Goal: Obtain resource: Download file/media

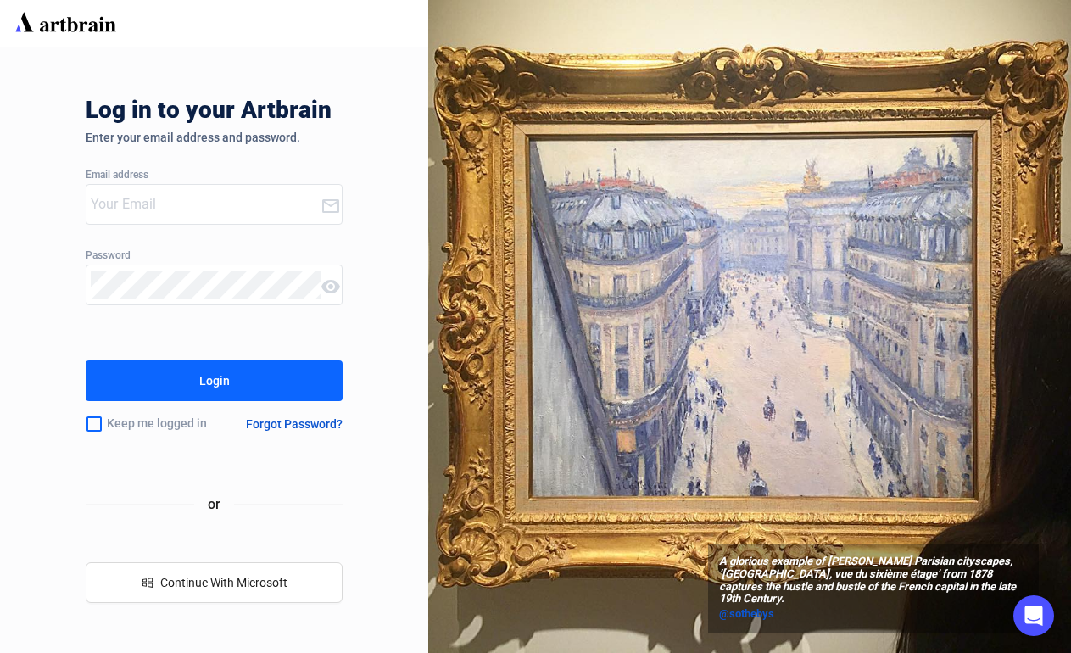
type input "[PERSON_NAME][EMAIL_ADDRESS][DOMAIN_NAME]"
click at [280, 381] on button "Login" at bounding box center [214, 380] width 257 height 41
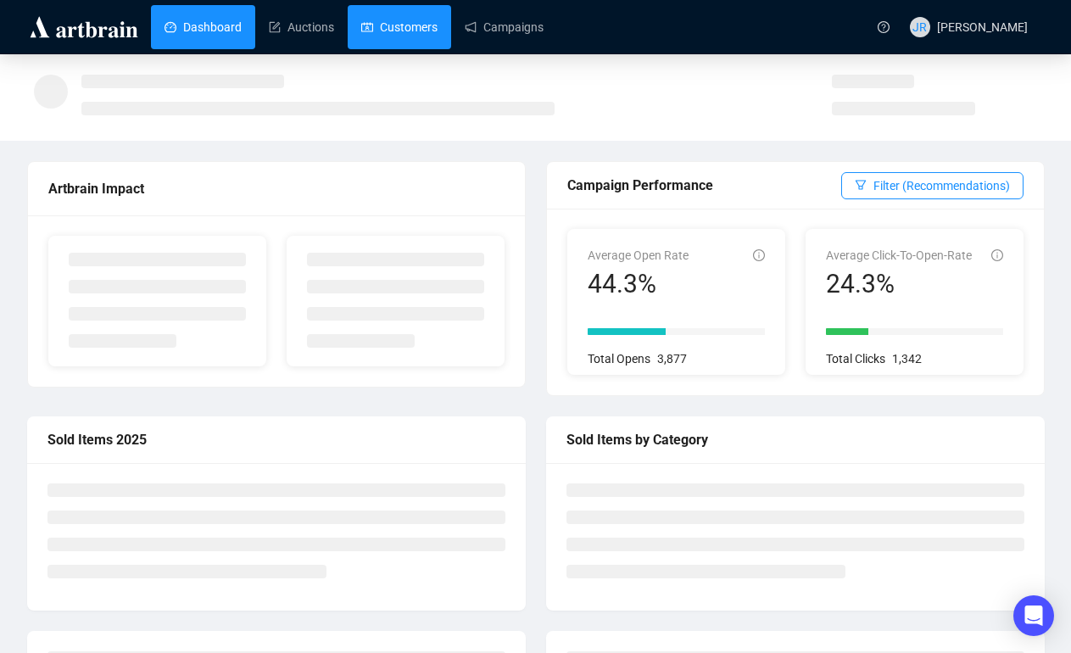
click at [400, 17] on link "Customers" at bounding box center [399, 27] width 76 height 44
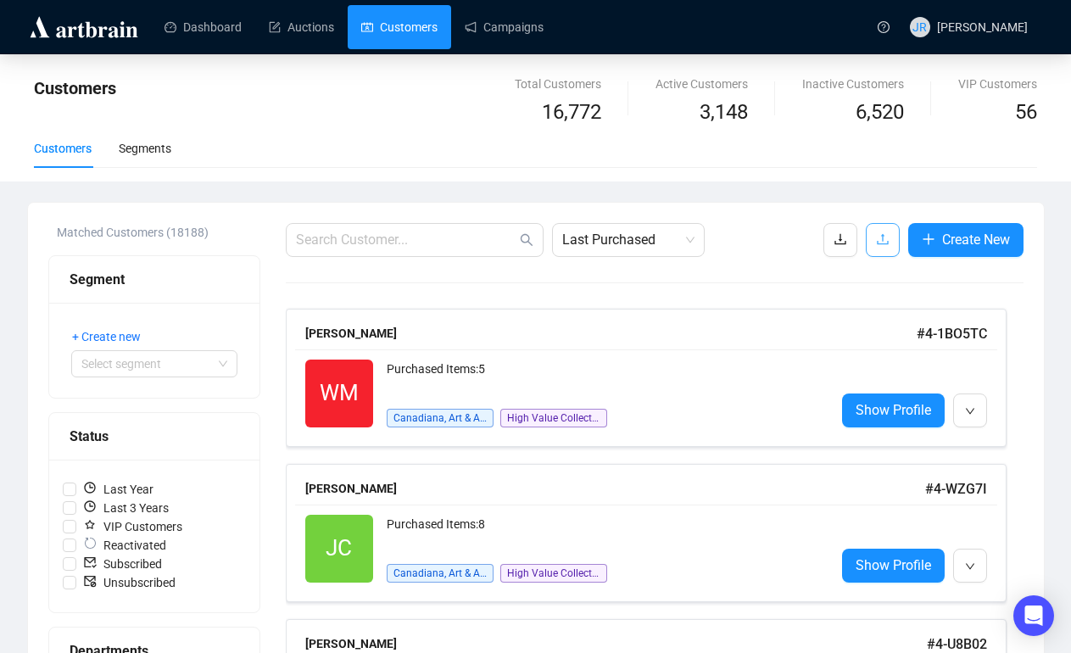
click at [877, 229] on span "button" at bounding box center [883, 239] width 14 height 21
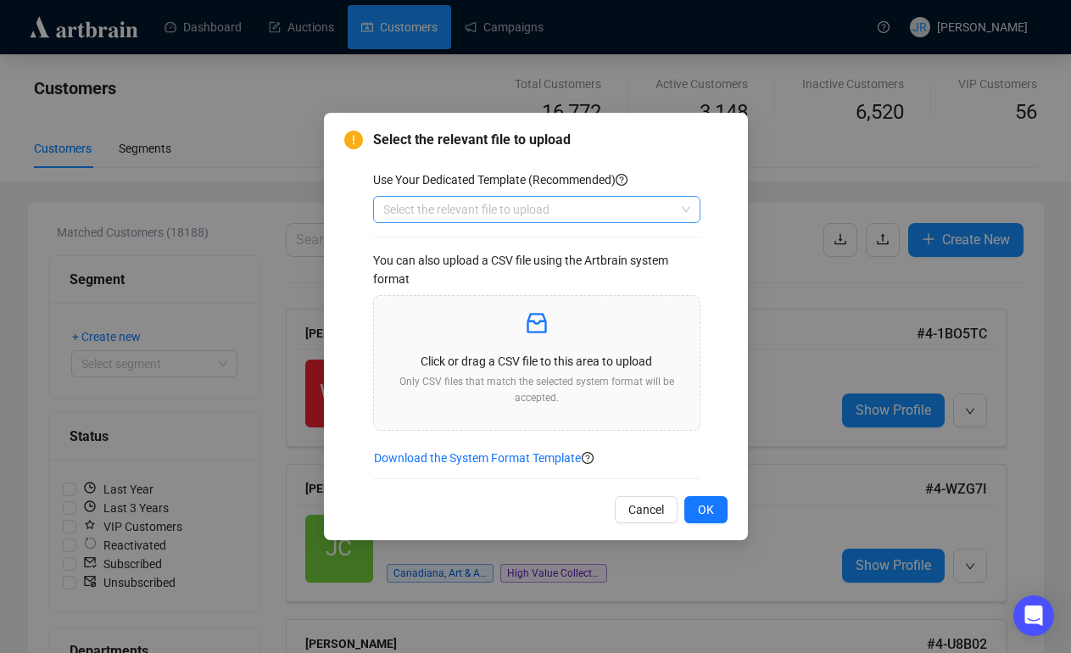
click at [626, 218] on input "search" at bounding box center [529, 209] width 292 height 25
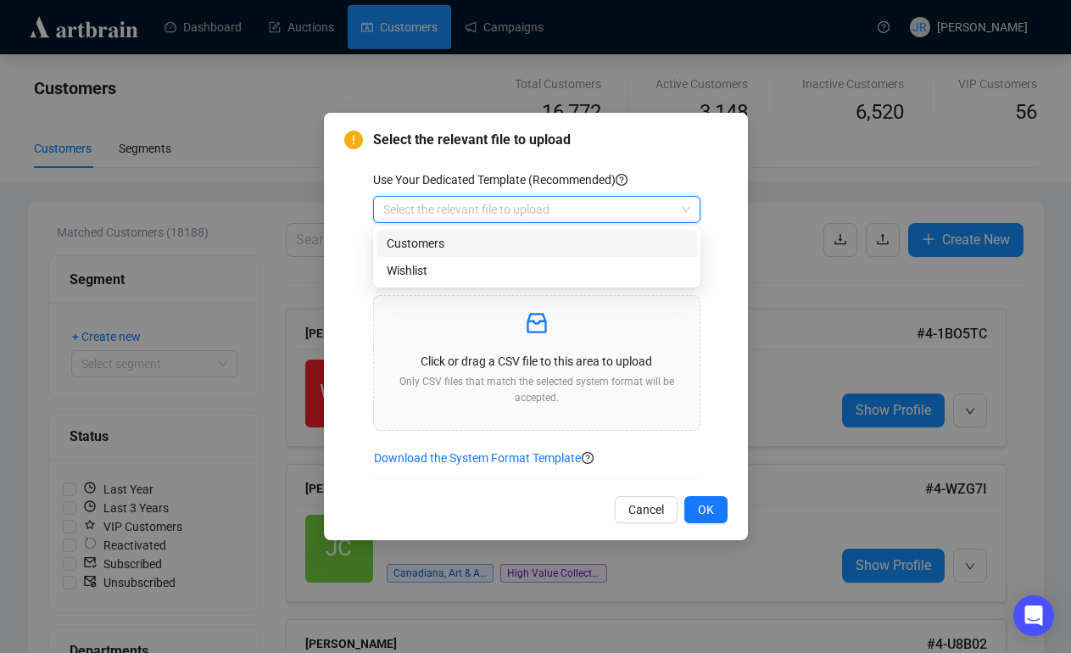
click at [626, 243] on div "Customers" at bounding box center [537, 243] width 300 height 19
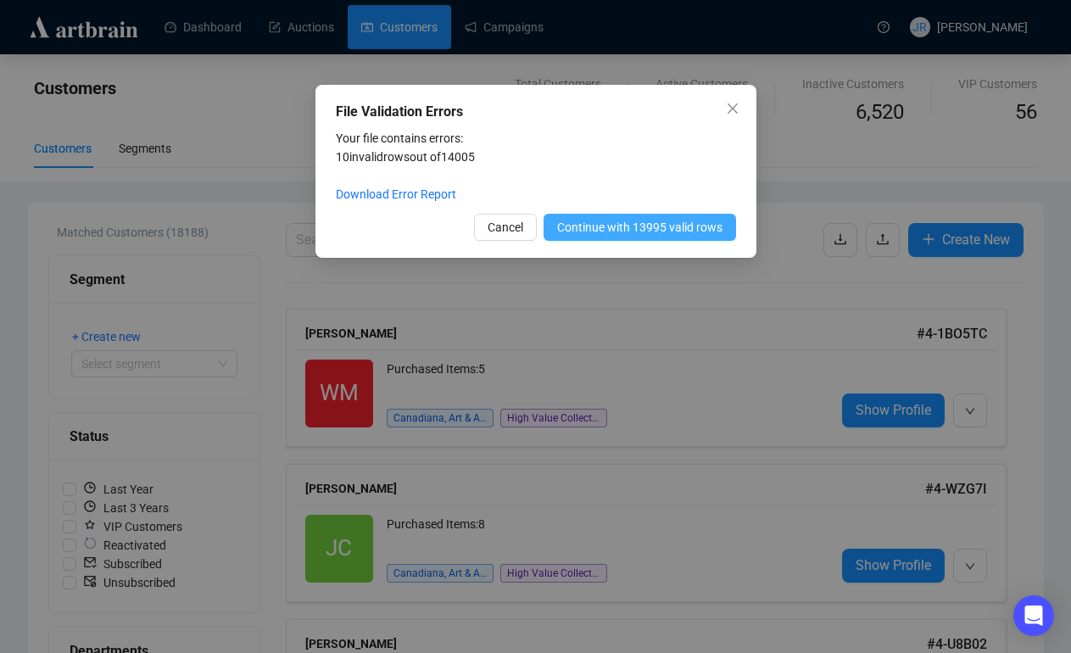
click at [652, 227] on span "Continue with 13995 valid rows" at bounding box center [639, 227] width 165 height 19
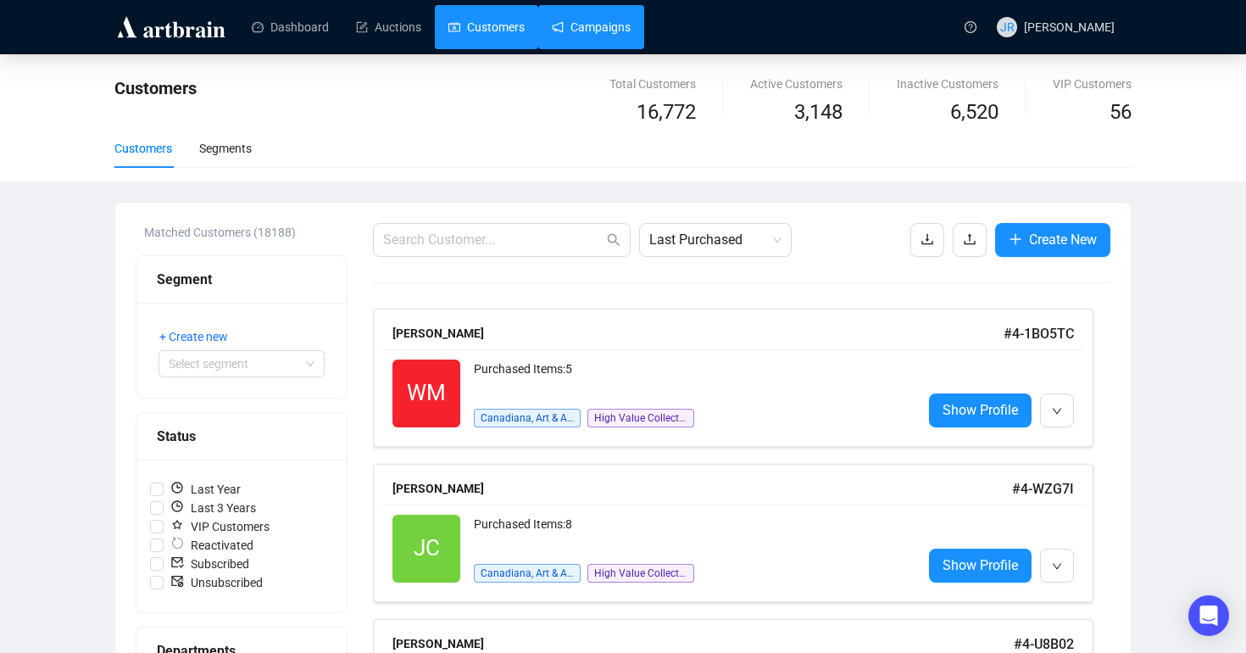
click at [594, 17] on link "Campaigns" at bounding box center [591, 27] width 79 height 44
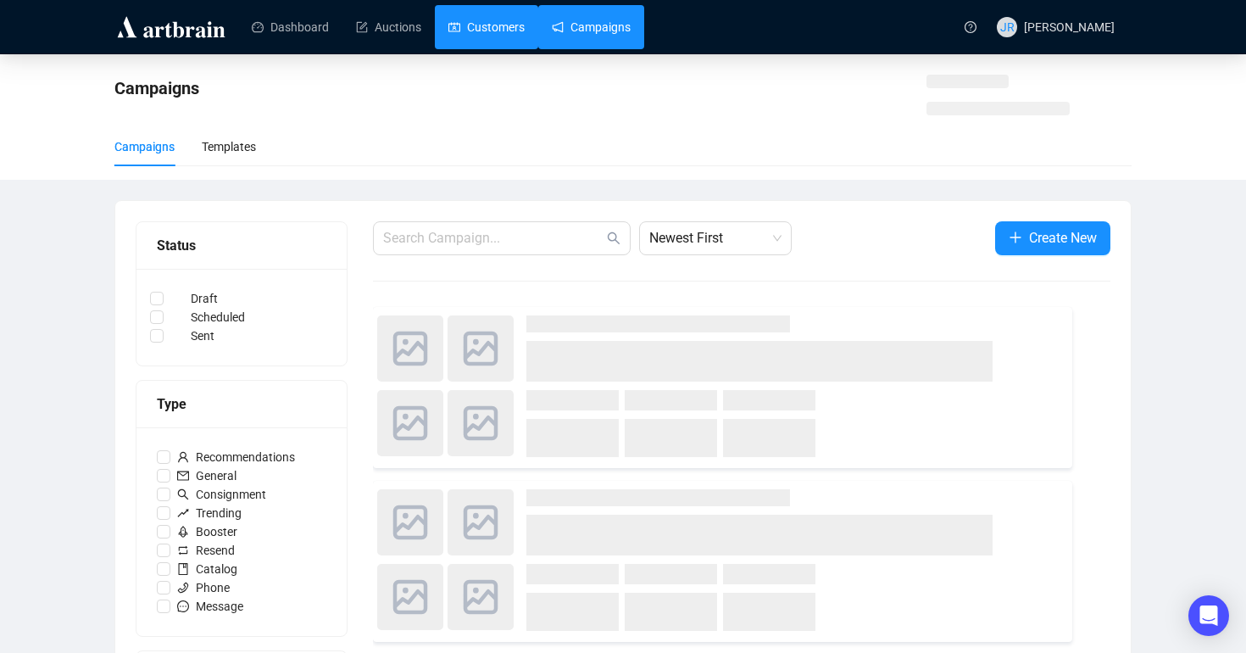
click at [496, 27] on link "Customers" at bounding box center [486, 27] width 76 height 44
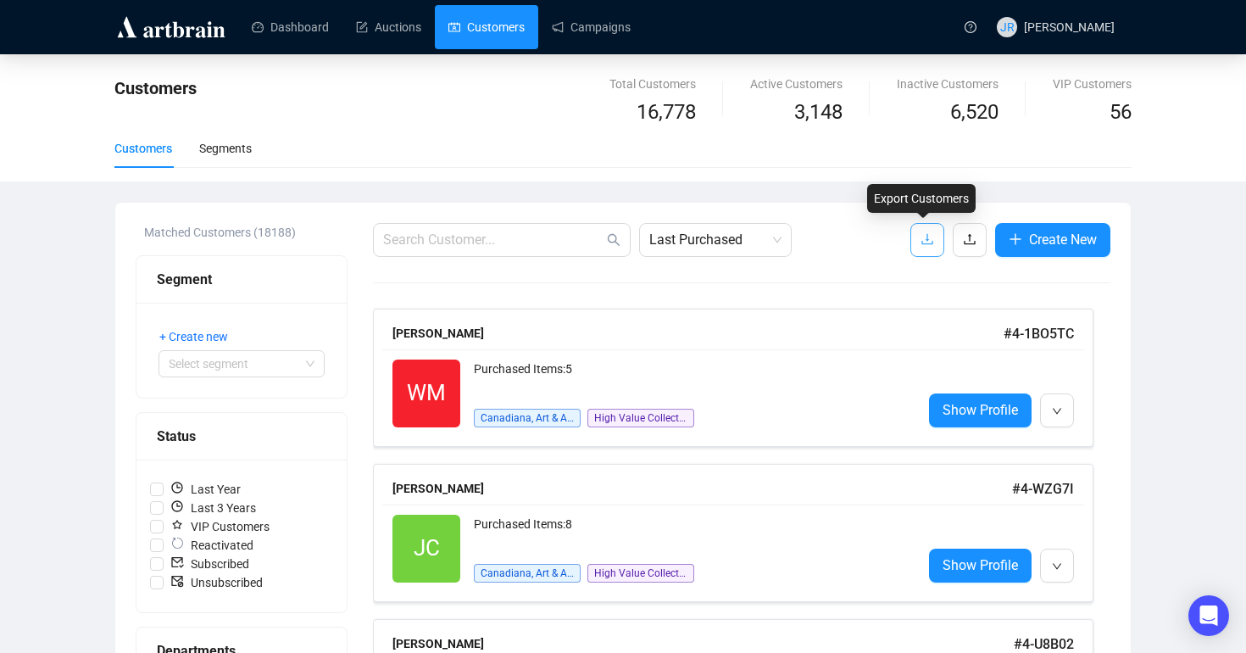
click at [926, 245] on icon "download" at bounding box center [928, 239] width 14 height 14
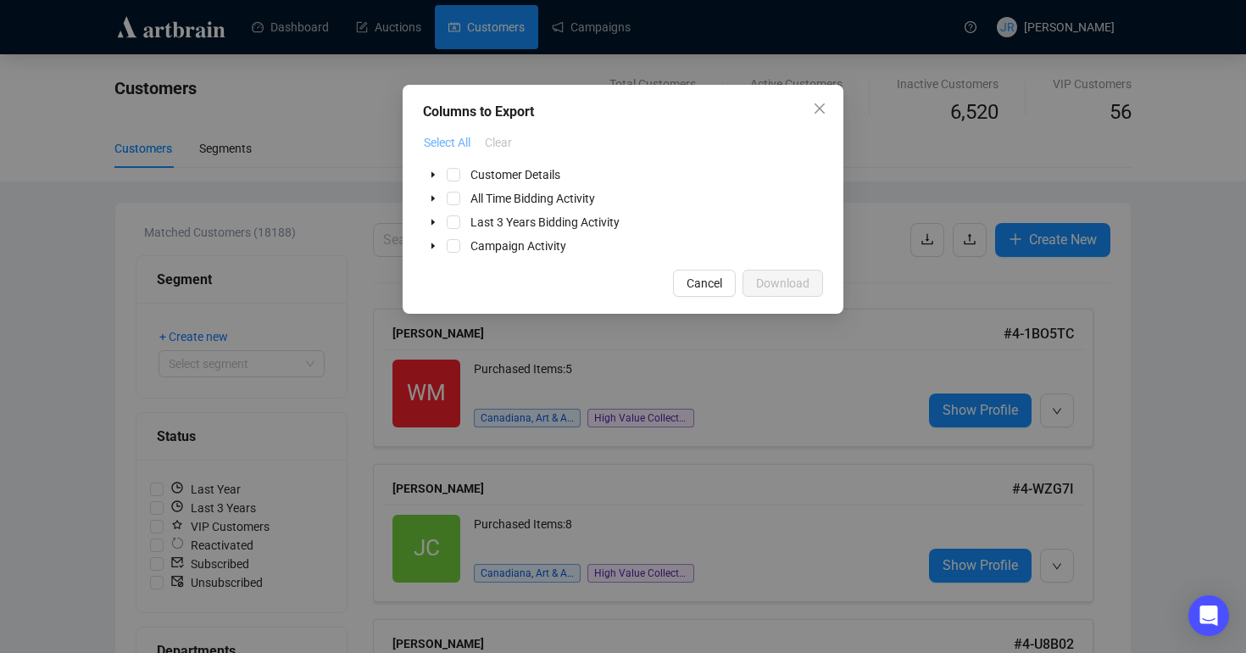
click at [434, 133] on span "Select All" at bounding box center [447, 142] width 47 height 19
click at [765, 279] on span "Download" at bounding box center [782, 283] width 53 height 19
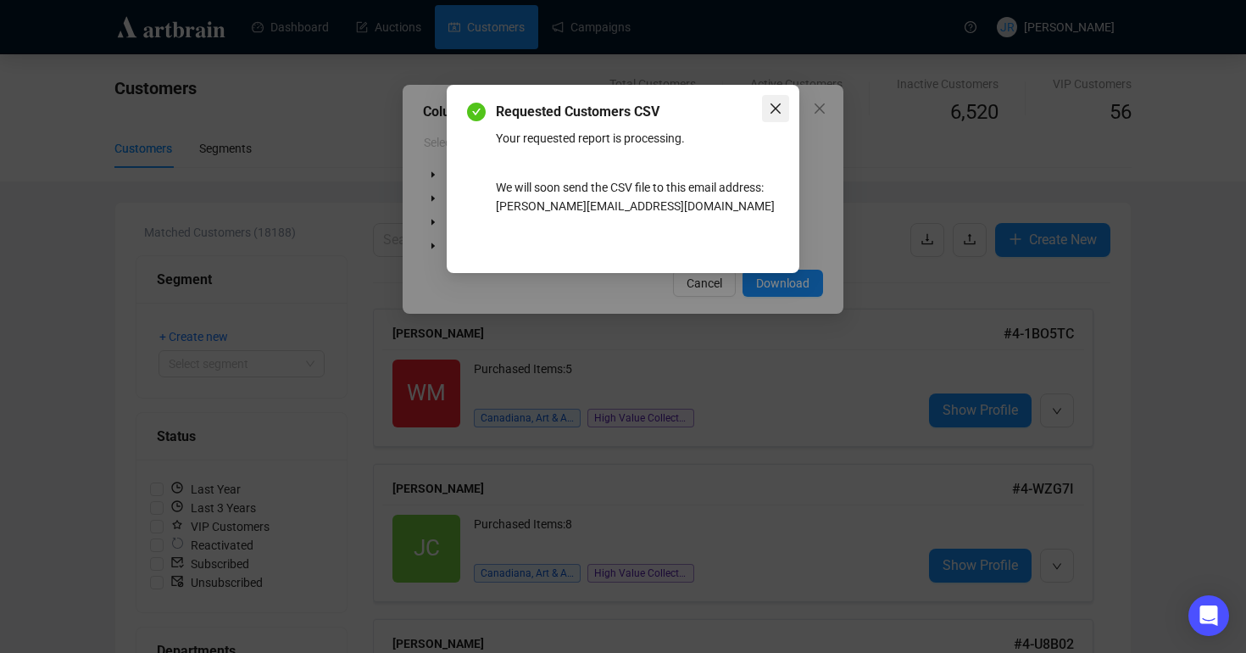
click at [774, 107] on icon "close" at bounding box center [776, 108] width 10 height 10
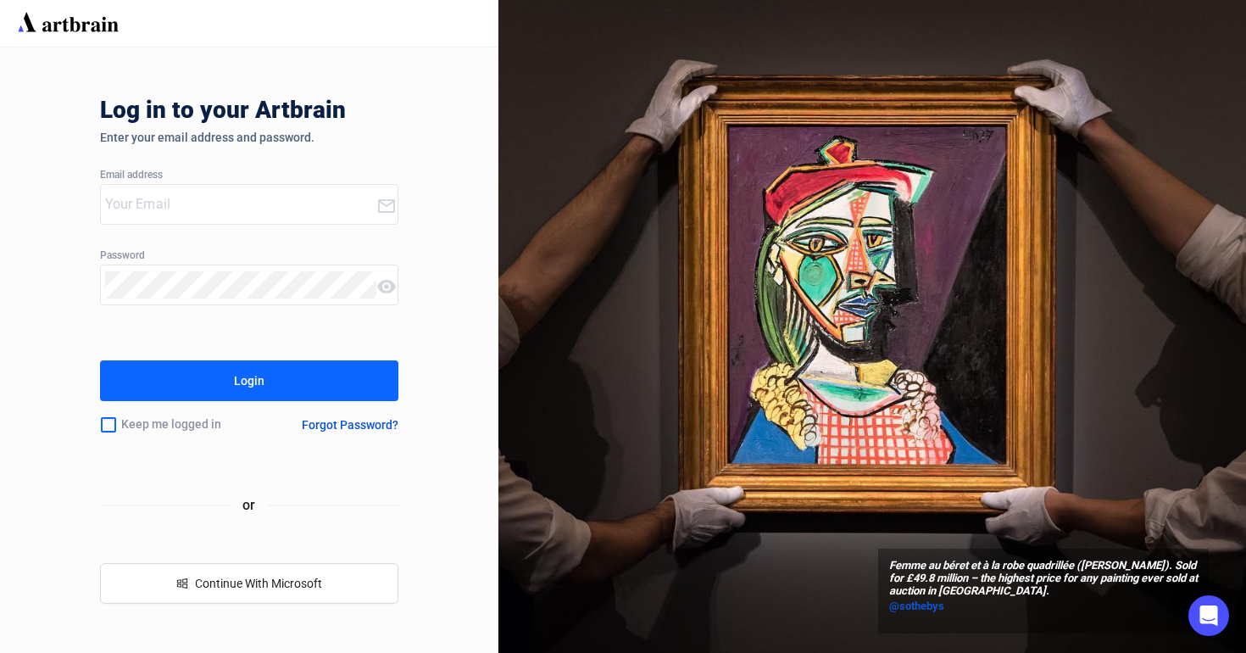
type input "[PERSON_NAME][EMAIL_ADDRESS][DOMAIN_NAME]"
click at [322, 359] on div "Log in to your Artbrain Enter your email address and password. Email address [E…" at bounding box center [249, 349] width 299 height 605
click at [322, 374] on button "Login" at bounding box center [249, 380] width 299 height 41
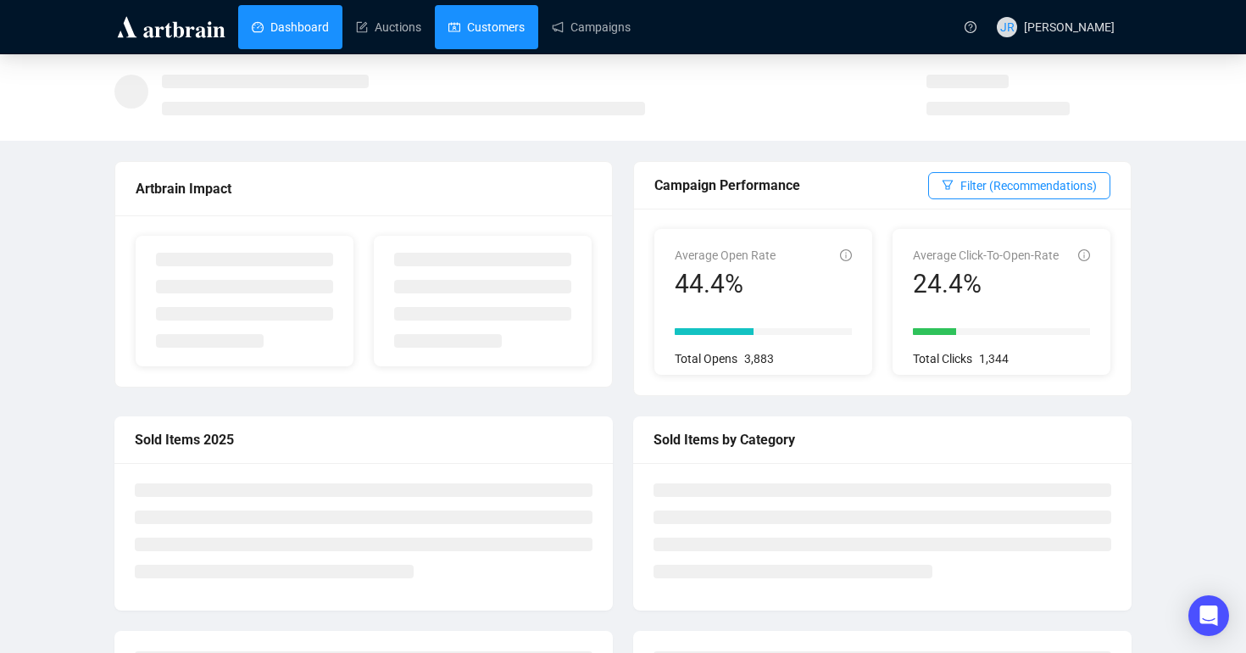
click at [517, 20] on link "Customers" at bounding box center [486, 27] width 76 height 44
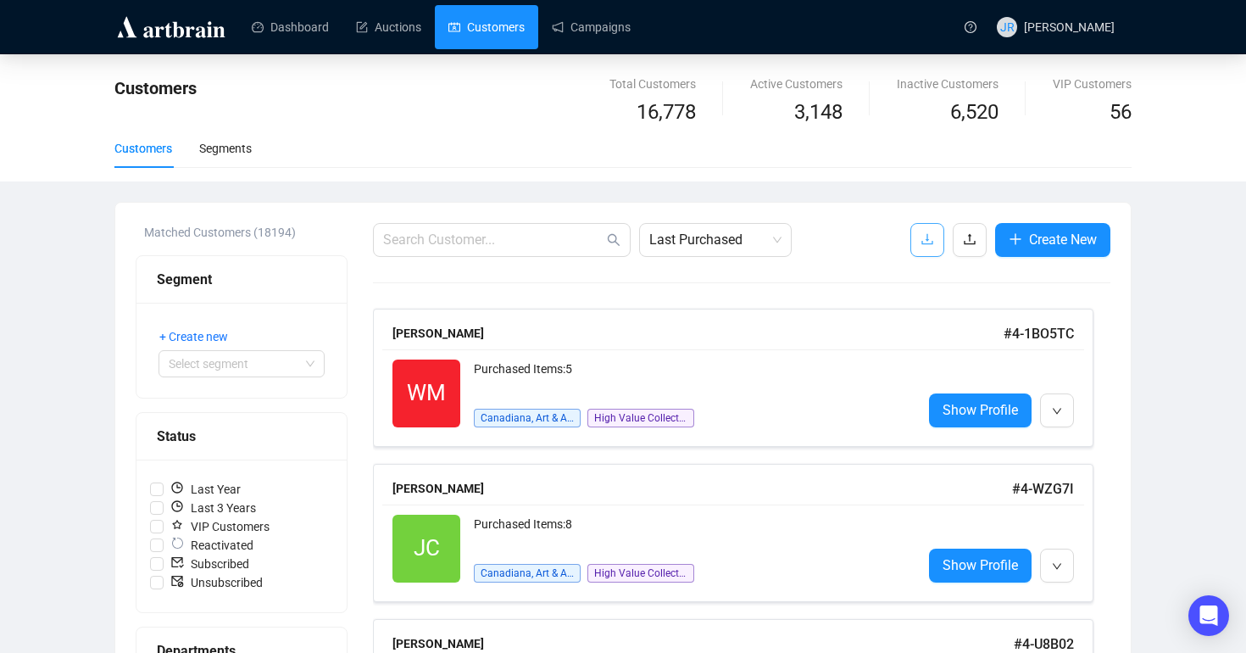
click at [921, 236] on icon "download" at bounding box center [928, 239] width 14 height 14
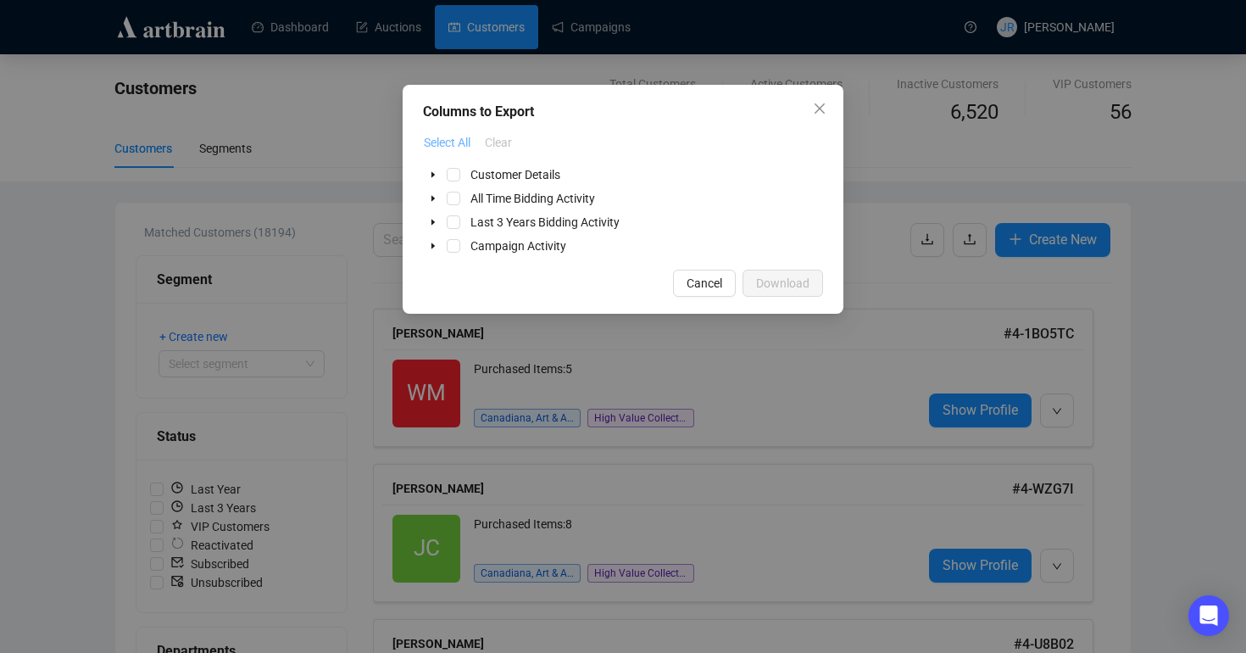
click at [448, 149] on span "Select All" at bounding box center [447, 142] width 47 height 19
click at [782, 287] on span "Download" at bounding box center [782, 283] width 53 height 19
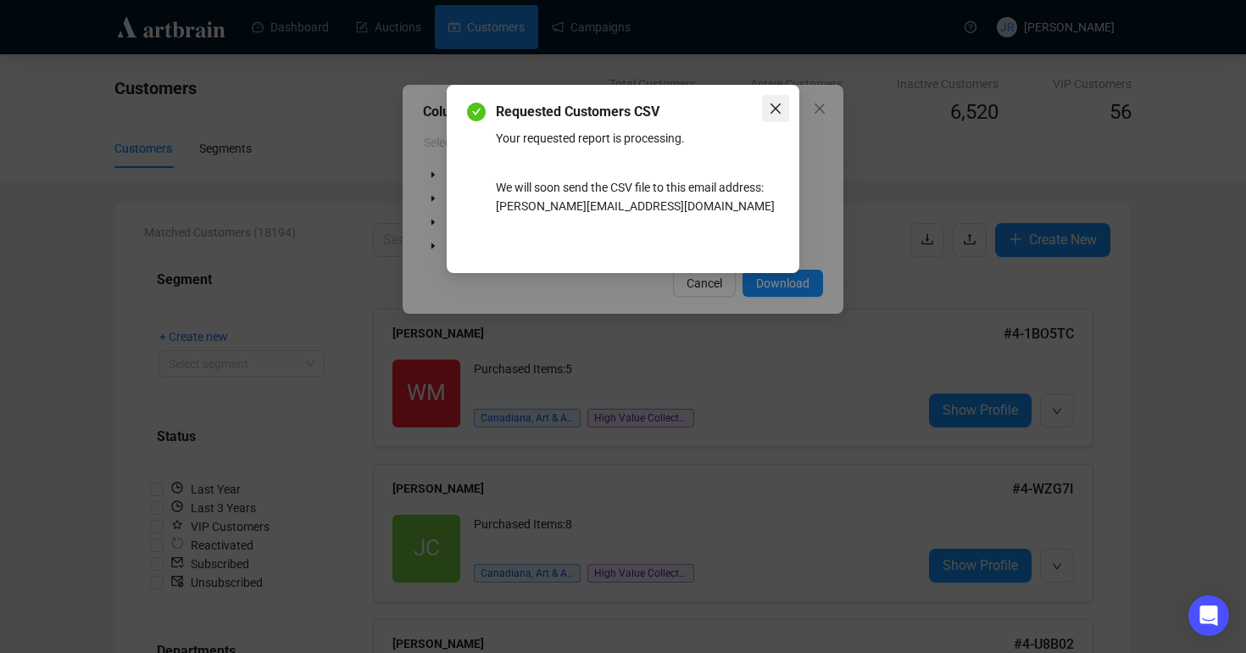
click at [776, 97] on button "Close" at bounding box center [775, 108] width 27 height 27
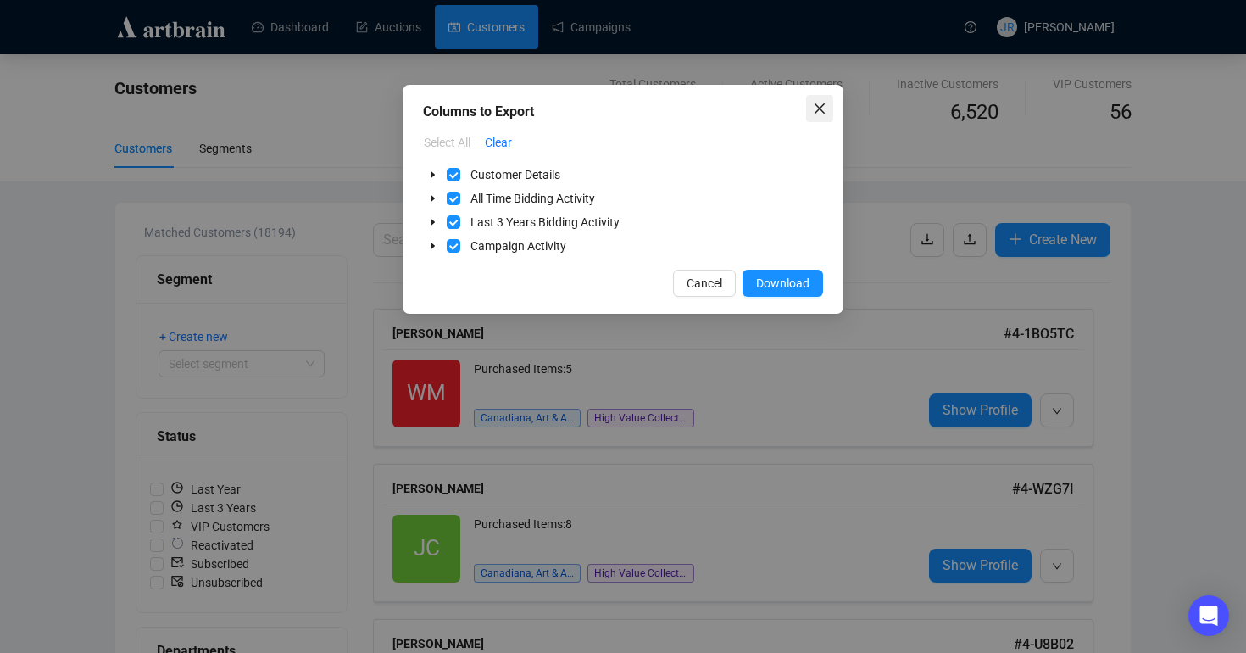
click at [819, 107] on icon "close" at bounding box center [820, 109] width 14 height 14
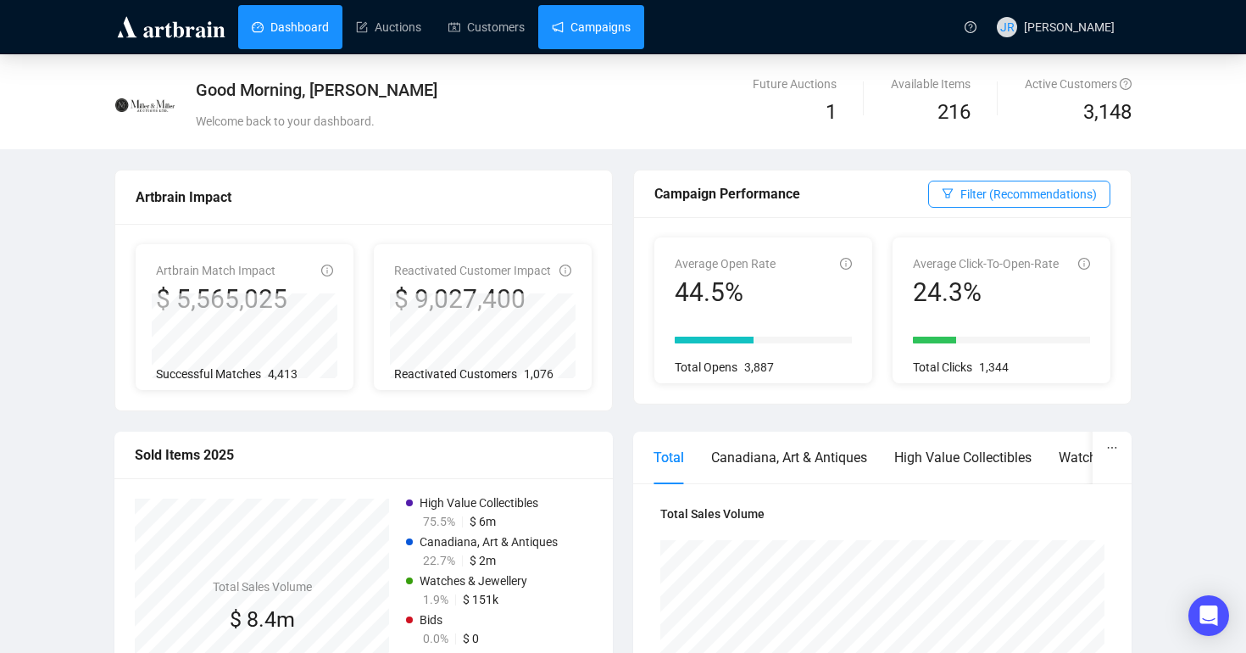
click at [565, 46] on link "Campaigns" at bounding box center [591, 27] width 79 height 44
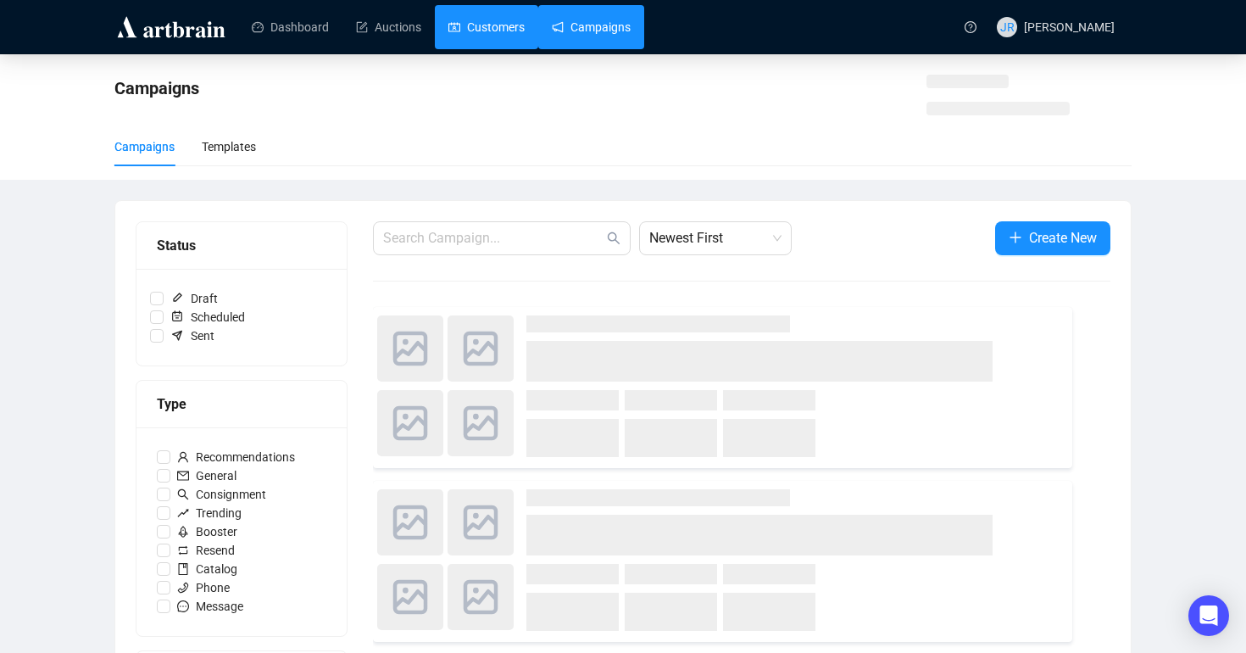
click at [489, 26] on link "Customers" at bounding box center [486, 27] width 76 height 44
